Goal: Task Accomplishment & Management: Manage account settings

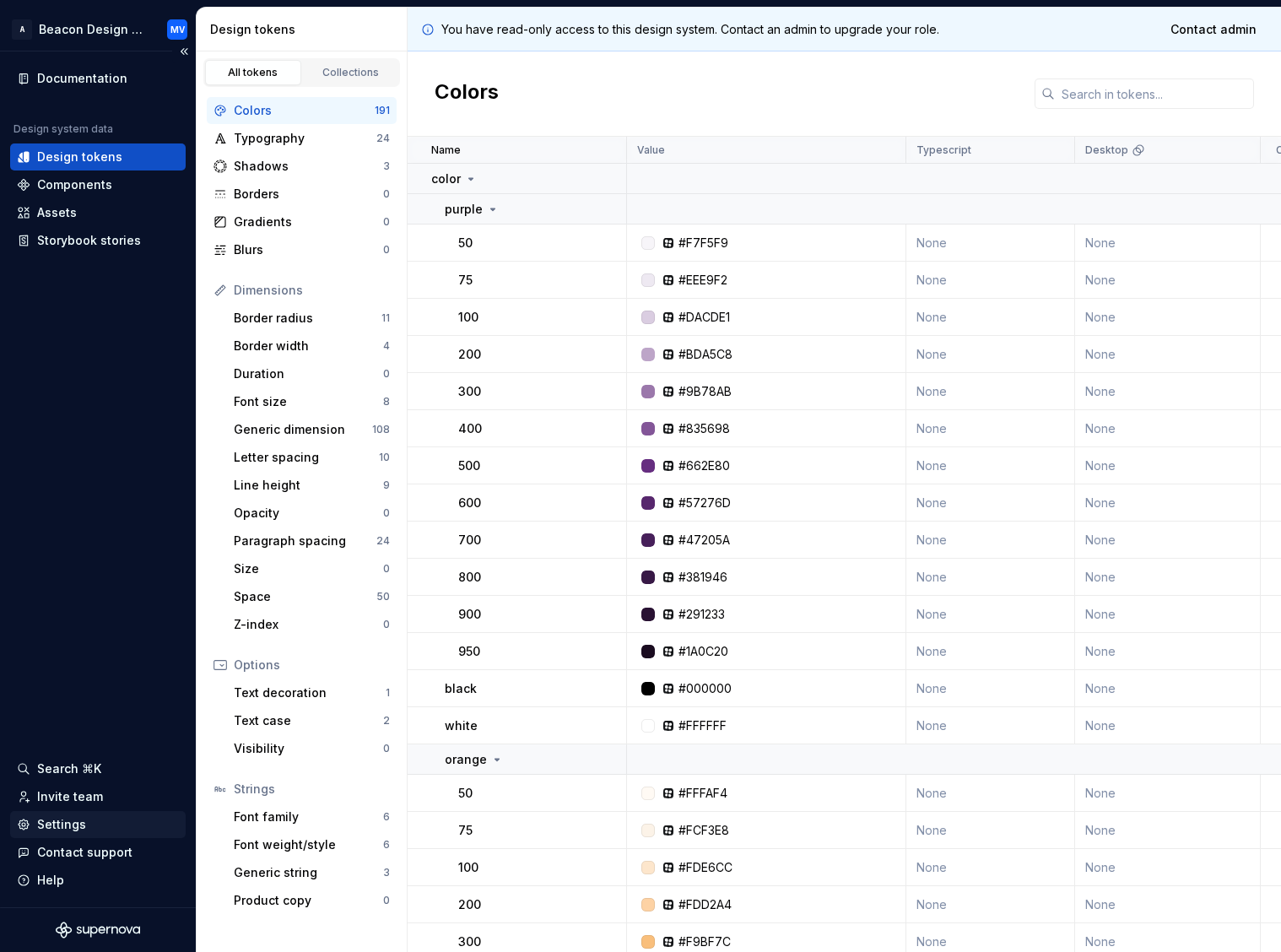
click at [47, 830] on div "Settings" at bounding box center [61, 825] width 49 height 17
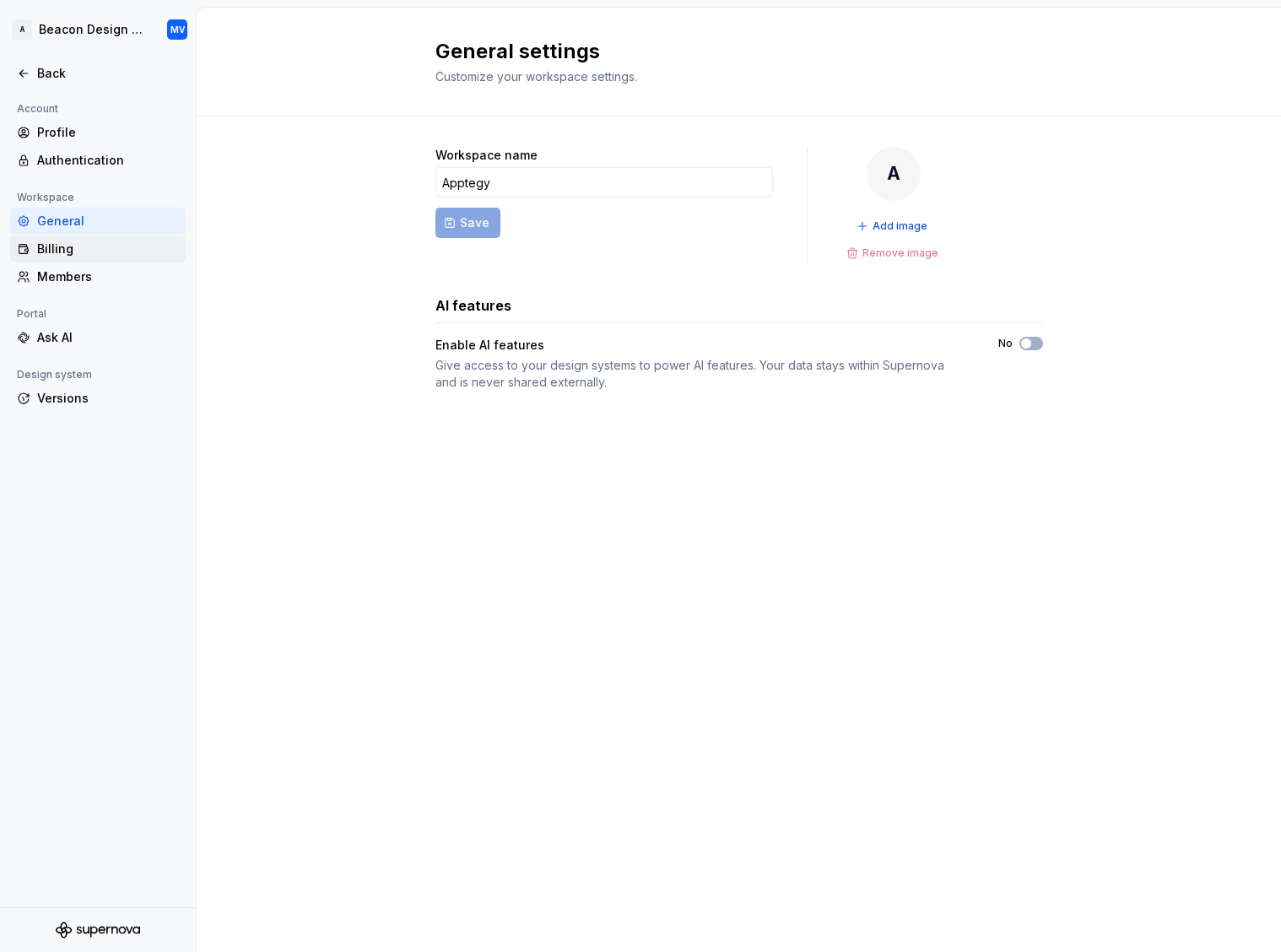
click at [62, 247] on div "Billing" at bounding box center [108, 248] width 142 height 17
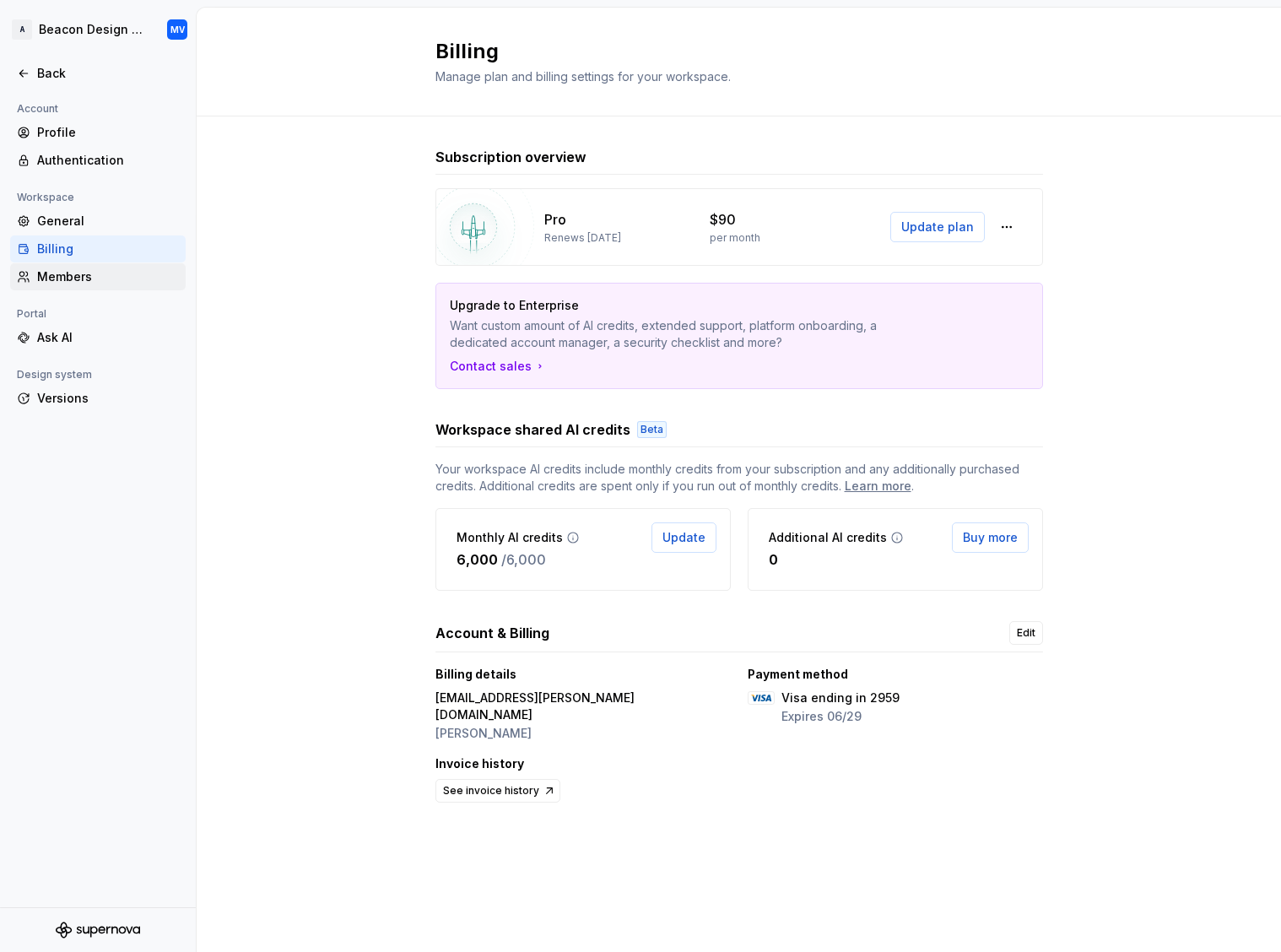
click at [69, 269] on div "Members" at bounding box center [108, 277] width 142 height 17
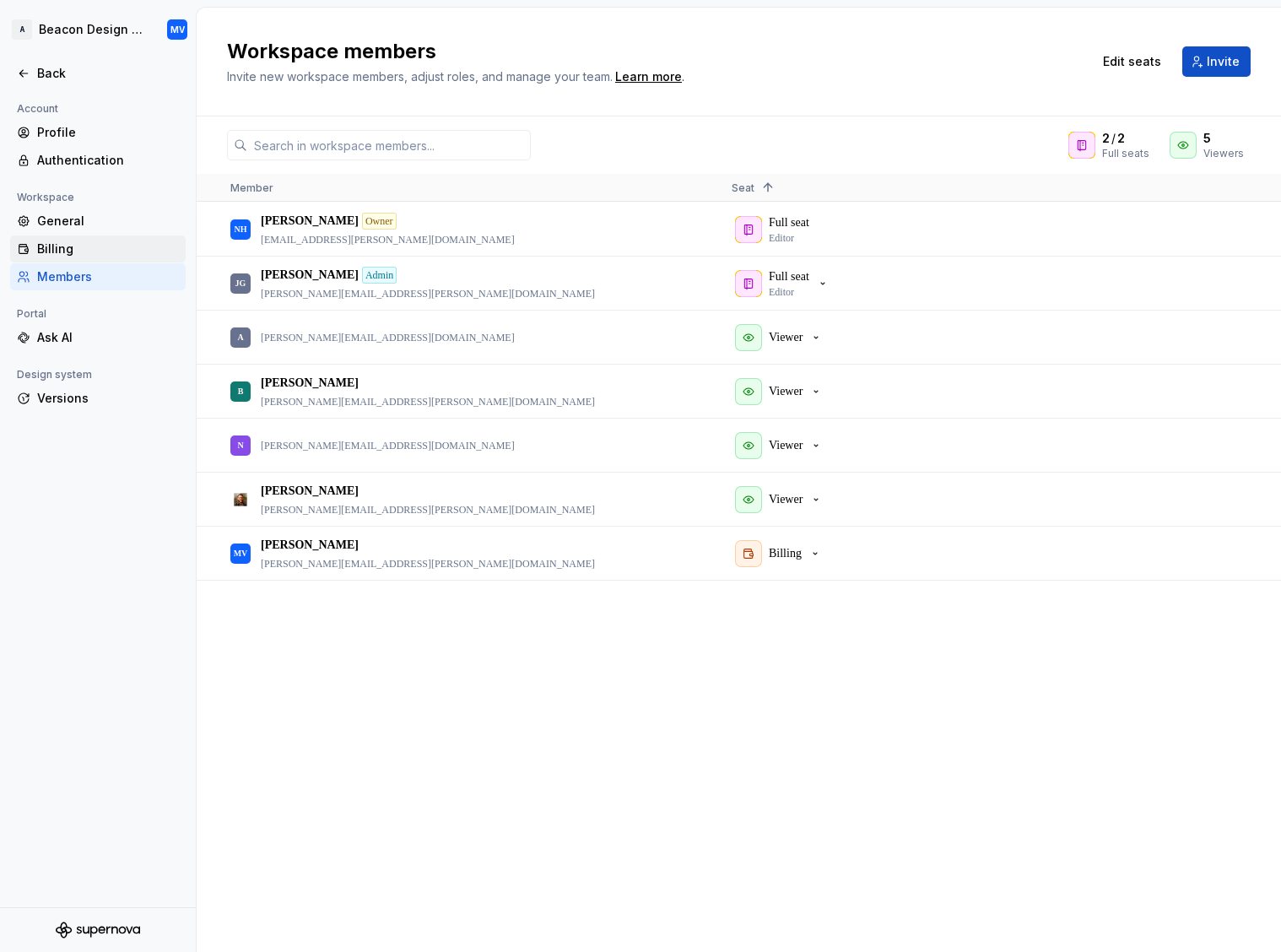
click at [63, 244] on div "Billing" at bounding box center [108, 248] width 142 height 17
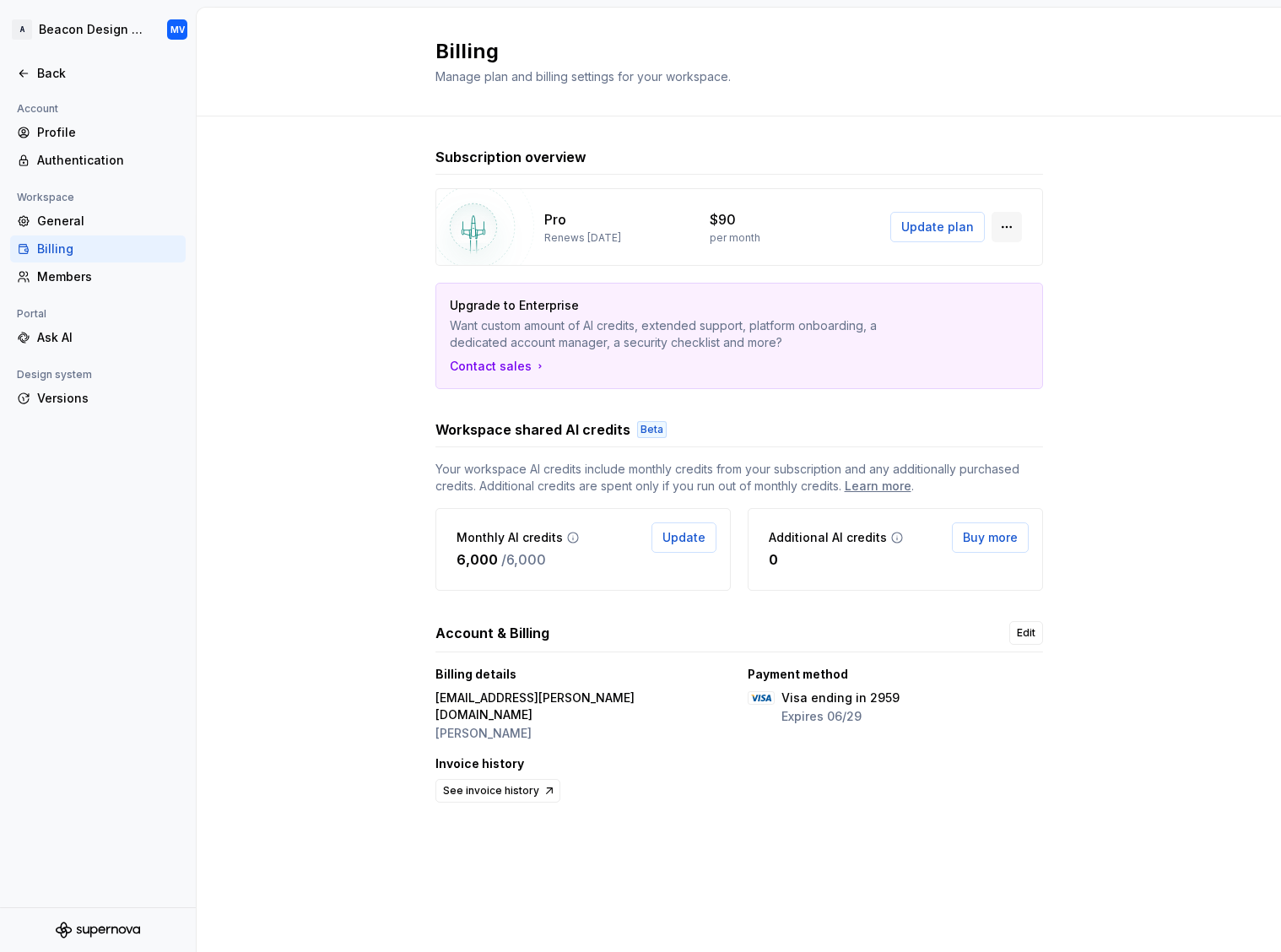
click at [1018, 221] on button "button" at bounding box center [1007, 226] width 30 height 30
click at [1090, 171] on div "Subscription overview Pro Renews [DATE] $90 per month Update plan Upgrade to En…" at bounding box center [739, 493] width 1084 height 753
click at [119, 33] on html "A Beacon Design System MV Back Account Profile Authentication Workspace General…" at bounding box center [640, 476] width 1281 height 952
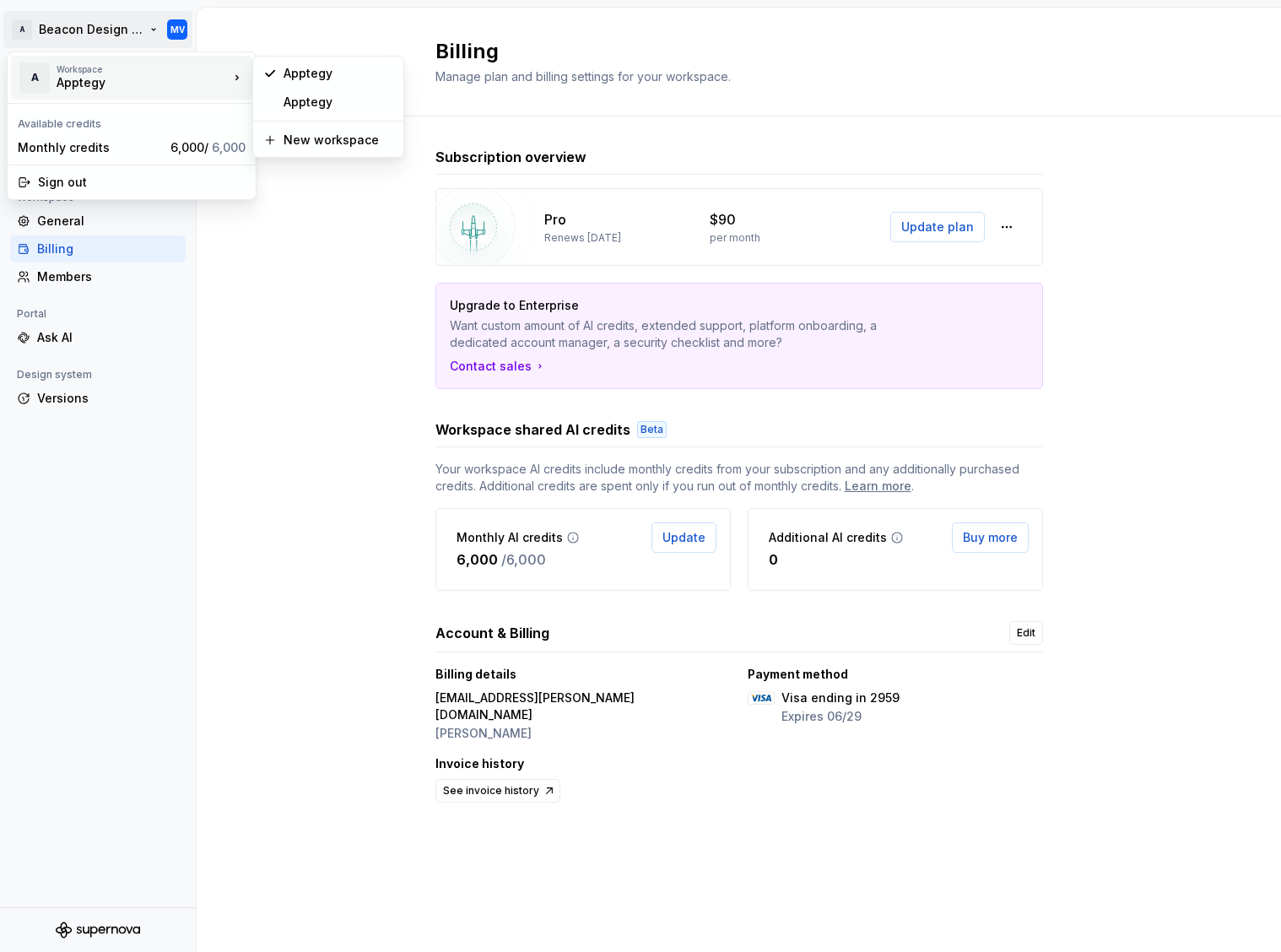
click at [129, 79] on div "Apptegy" at bounding box center [127, 82] width 143 height 17
click at [303, 98] on div "Apptegy" at bounding box center [338, 102] width 110 height 17
